Goal: Transaction & Acquisition: Subscribe to service/newsletter

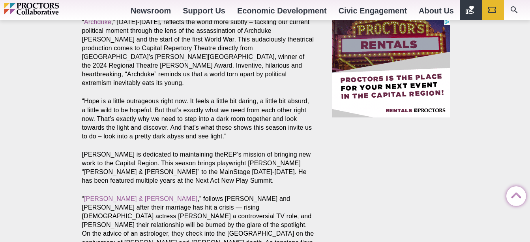
scroll to position [787, 0]
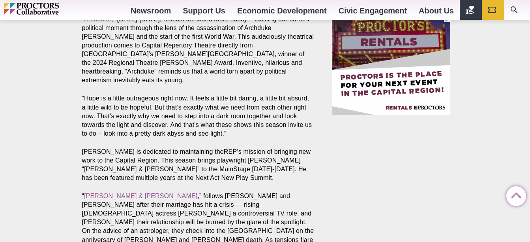
click at [317, 104] on section "Share Share on Facebook Share on Twitter/X Copy Link Under new Producing Artist…" at bounding box center [200, 129] width 248 height 1186
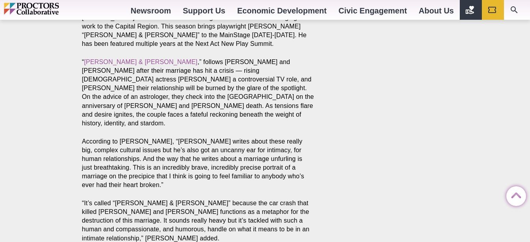
scroll to position [922, 0]
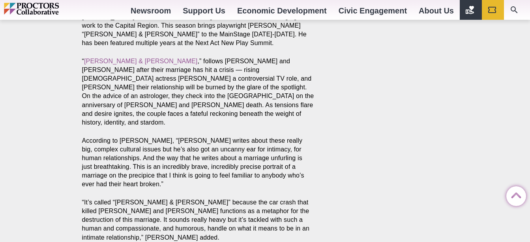
click at [244, 198] on p "“It’s called “[PERSON_NAME] & [PERSON_NAME]” because the car crash that killed …" at bounding box center [198, 219] width 232 height 43
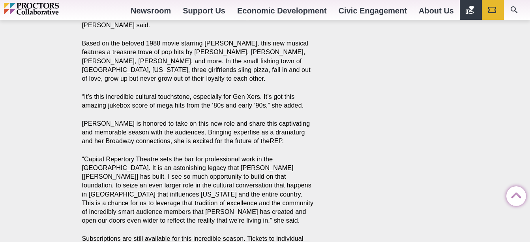
scroll to position [1240, 0]
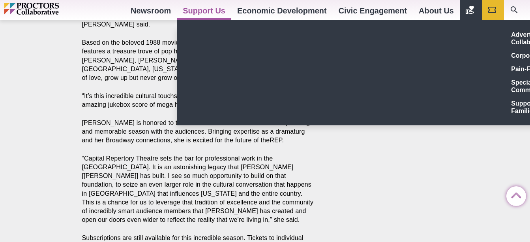
click at [210, 15] on link "Support Us" at bounding box center [204, 10] width 54 height 21
